Goal: Information Seeking & Learning: Learn about a topic

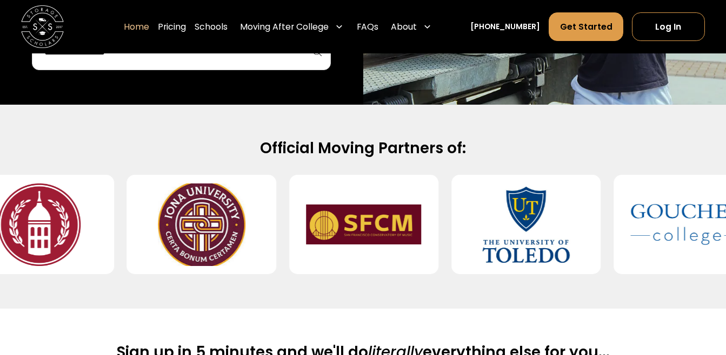
scroll to position [378, 0]
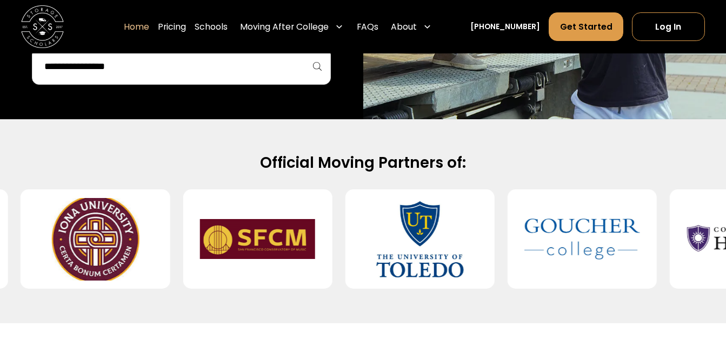
click at [199, 61] on input "search" at bounding box center [181, 66] width 276 height 18
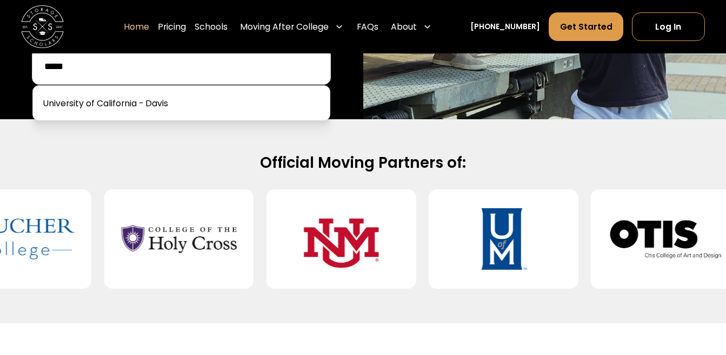
click at [199, 90] on div at bounding box center [181, 103] width 298 height 36
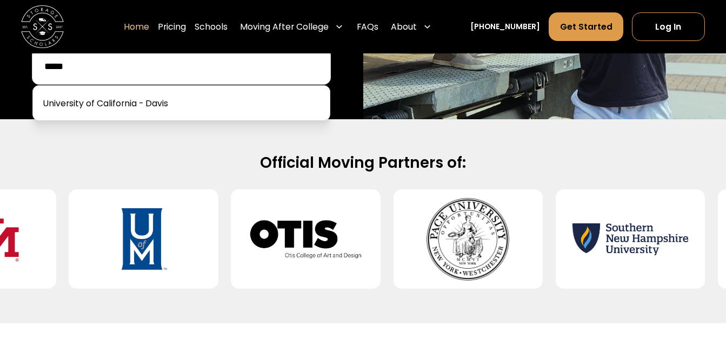
click at [210, 67] on input "*****" at bounding box center [181, 66] width 276 height 18
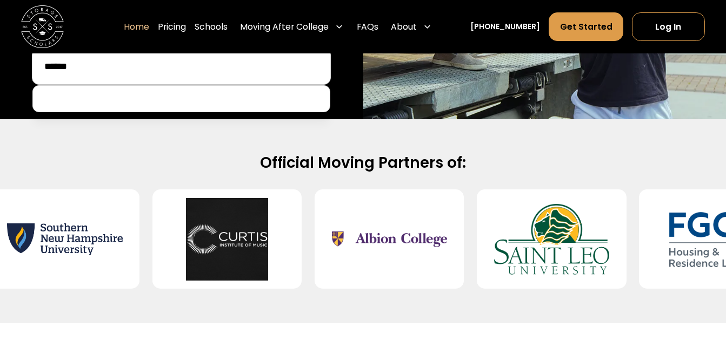
type input "*****"
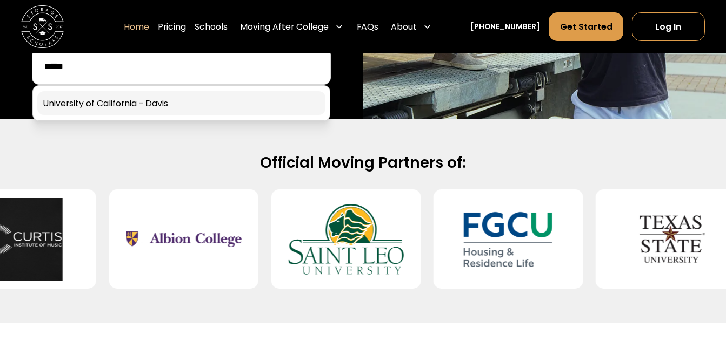
click at [125, 104] on link at bounding box center [181, 103] width 288 height 24
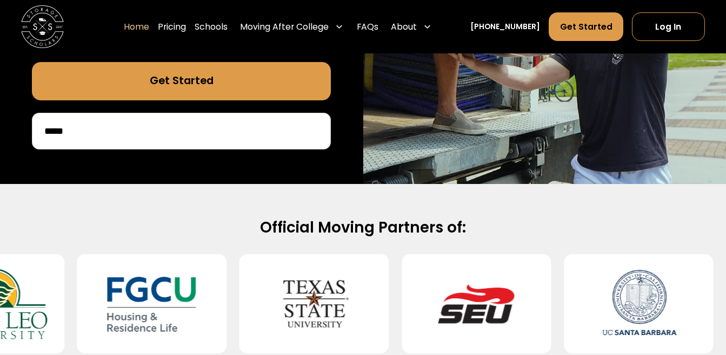
scroll to position [216, 0]
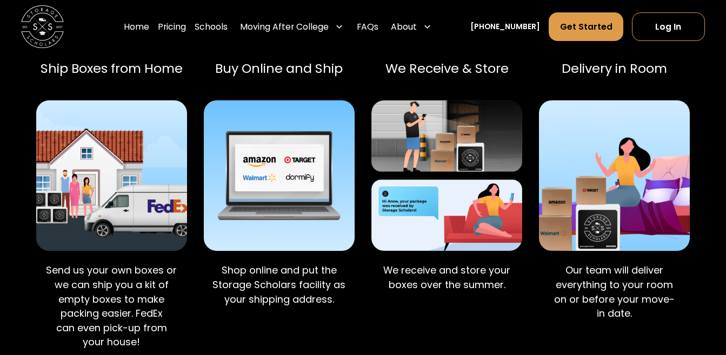
scroll to position [540, 0]
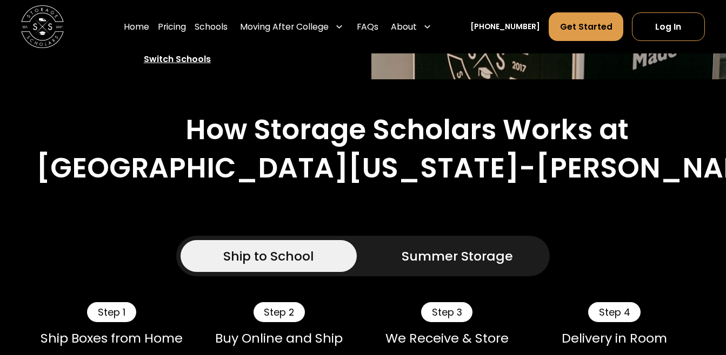
click at [406, 247] on div "Summer Storage" at bounding box center [456, 256] width 111 height 19
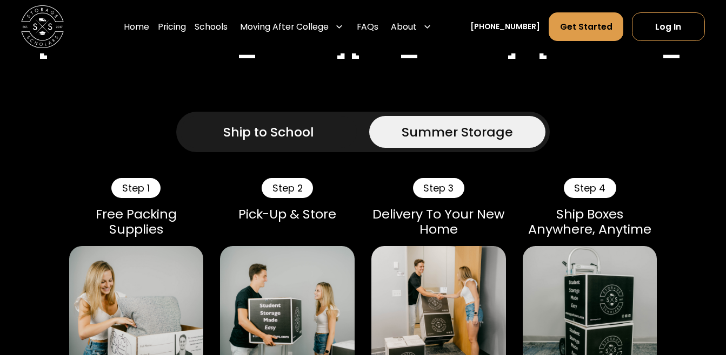
scroll to position [648, 0]
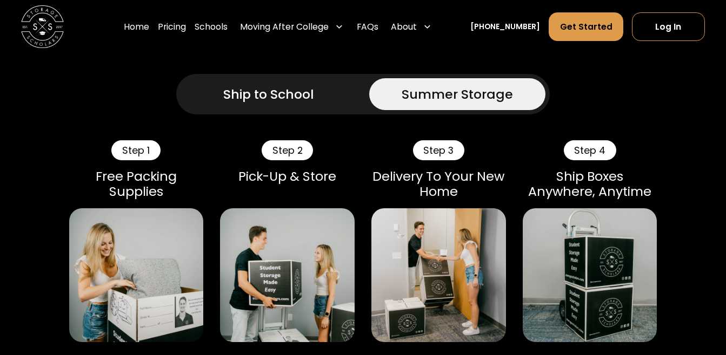
click at [298, 85] on div "Ship to School" at bounding box center [268, 94] width 91 height 19
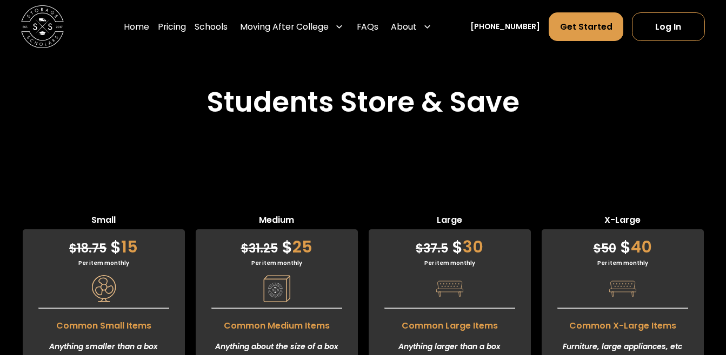
scroll to position [2647, 0]
